Goal: Check status: Check status

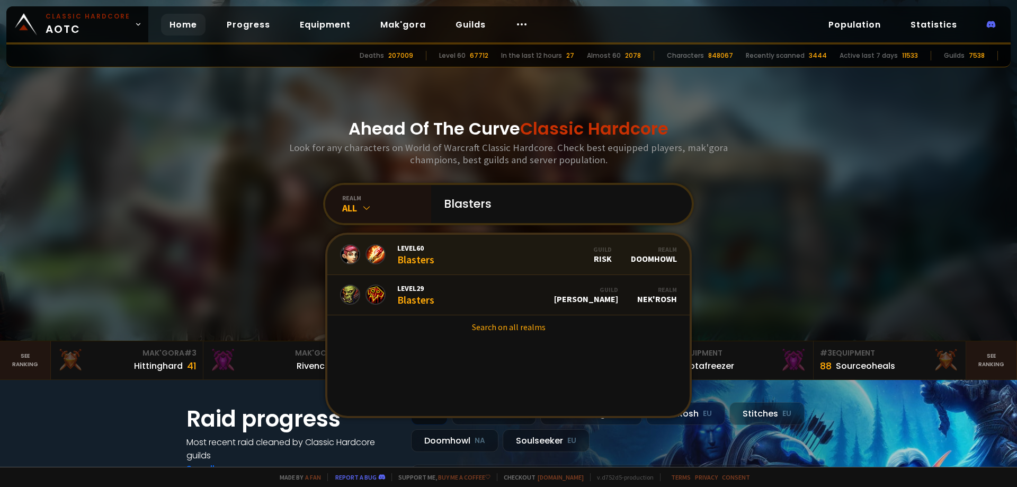
type input "Blasters"
click at [413, 248] on span "Level 60" at bounding box center [415, 248] width 37 height 10
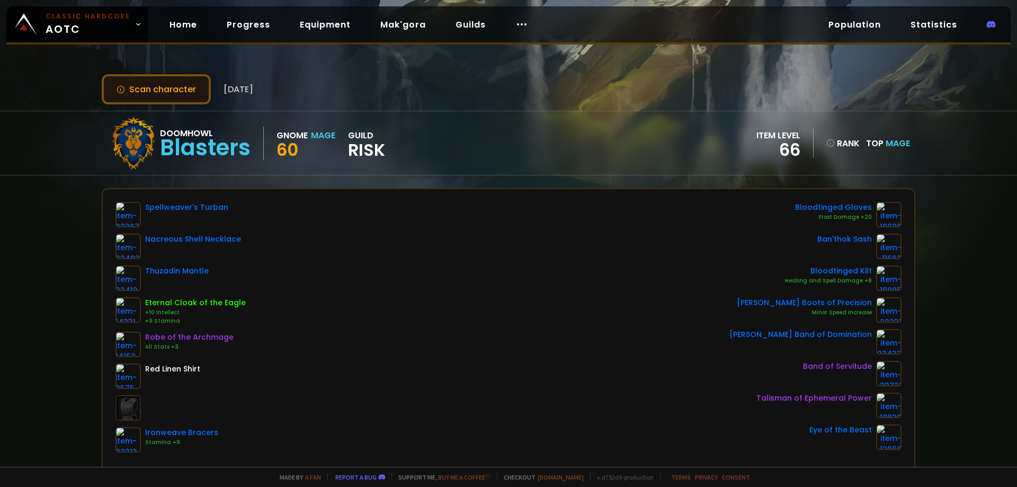
click at [135, 89] on button "Scan character" at bounding box center [156, 89] width 109 height 30
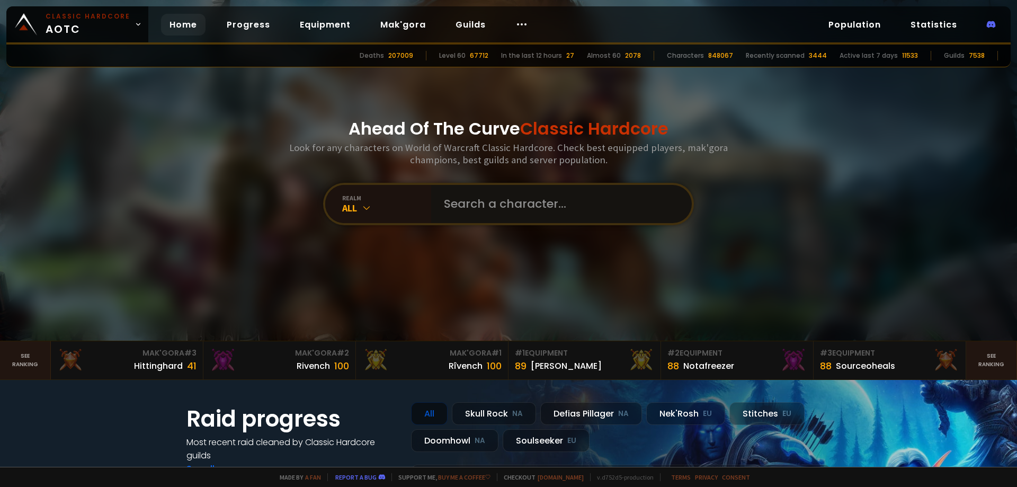
click at [534, 209] on input "text" at bounding box center [559, 204] width 242 height 38
type input "Renaline"
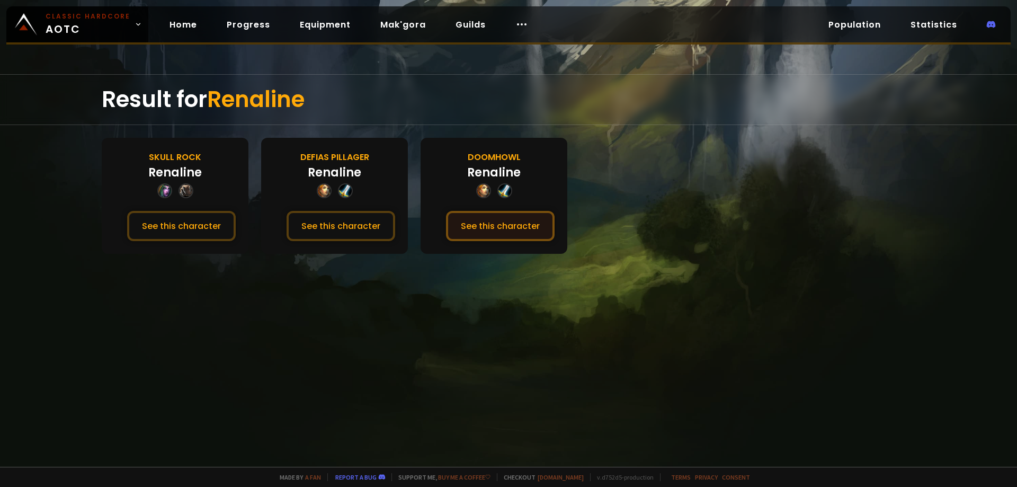
click at [486, 229] on button "See this character" at bounding box center [500, 226] width 109 height 30
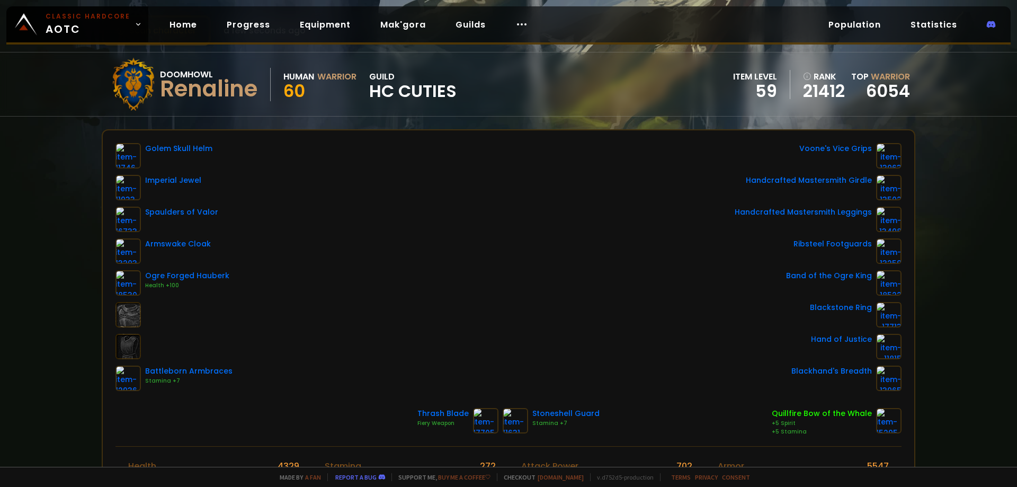
scroll to position [265, 0]
